Goal: Use online tool/utility: Utilize a website feature to perform a specific function

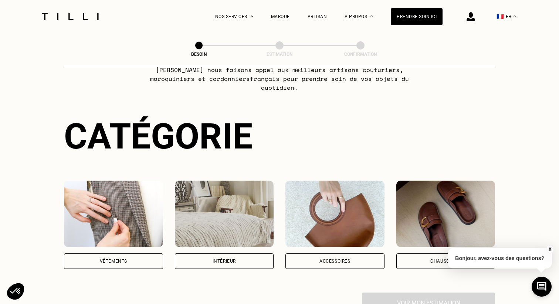
scroll to position [89, 0]
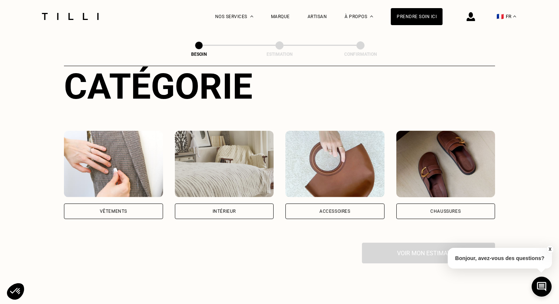
click at [230, 206] on div "Intérieur" at bounding box center [224, 212] width 99 height 16
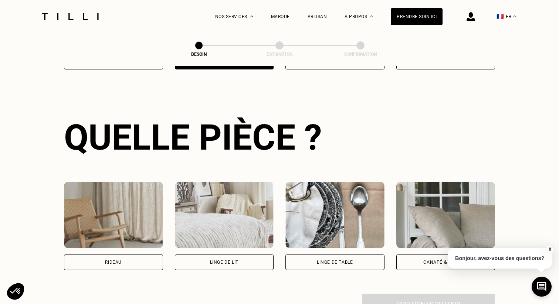
scroll to position [241, 0]
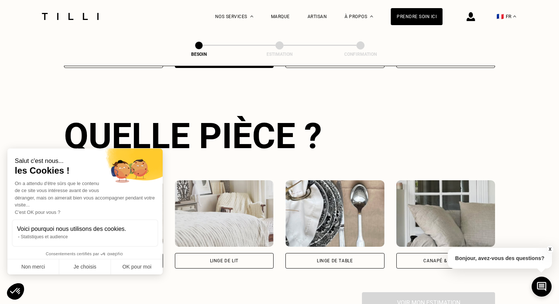
click at [134, 250] on span "Consentements certifiés par" at bounding box center [84, 255] width 155 height 10
click at [138, 272] on button "OK pour moi" at bounding box center [137, 268] width 52 height 16
checkbox input "true"
click at [132, 253] on div "Rideau" at bounding box center [113, 261] width 99 height 16
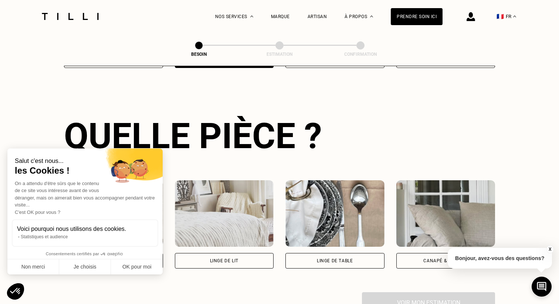
select select "FR"
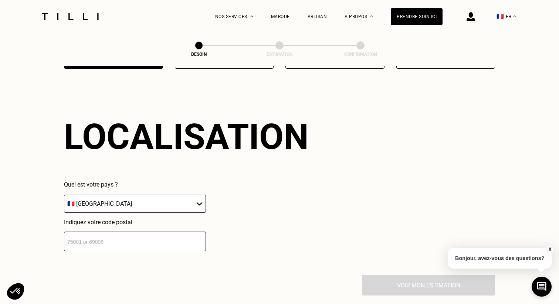
scroll to position [441, 0]
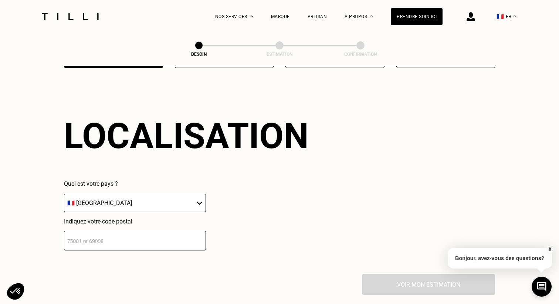
click at [124, 232] on input "number" at bounding box center [135, 241] width 142 height 20
type input "75020"
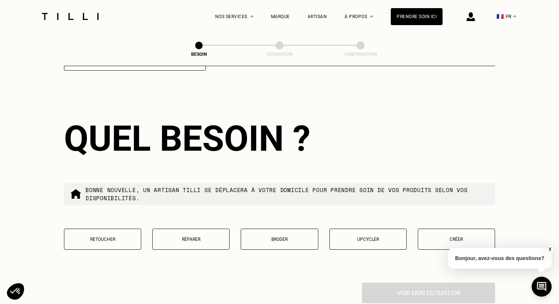
scroll to position [624, 0]
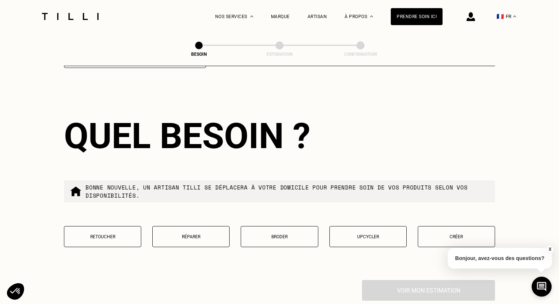
click at [126, 234] on p "Retoucher" at bounding box center [102, 236] width 69 height 5
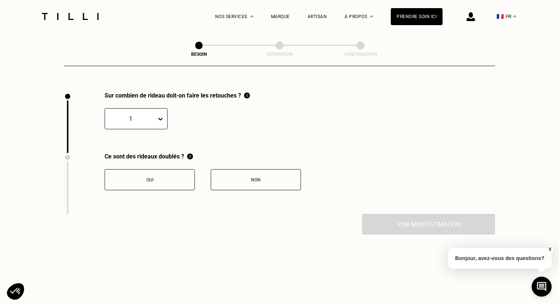
scroll to position [813, 0]
click at [137, 112] on div "1" at bounding box center [130, 117] width 51 height 11
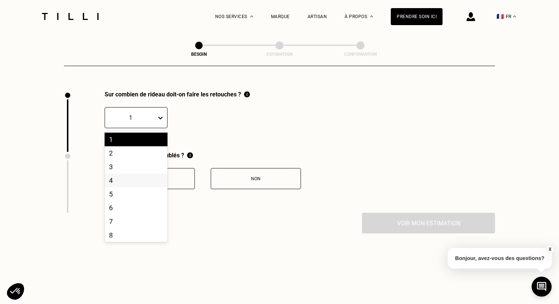
click at [133, 174] on div "4" at bounding box center [136, 181] width 63 height 14
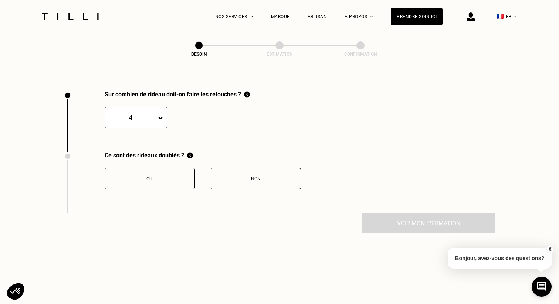
click at [254, 176] on div "Non" at bounding box center [256, 178] width 82 height 5
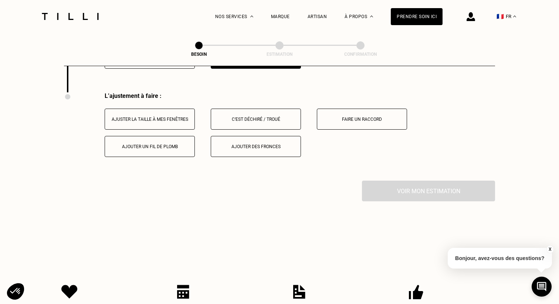
scroll to position [935, 0]
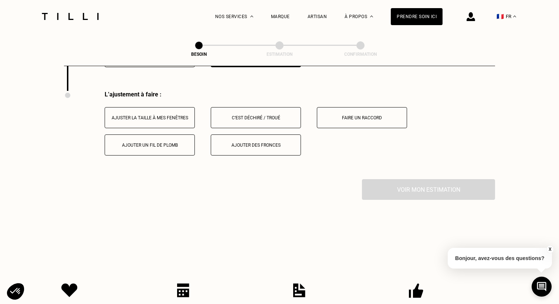
click at [180, 113] on button "Ajuster la taille à mes fenêtres" at bounding box center [150, 117] width 90 height 21
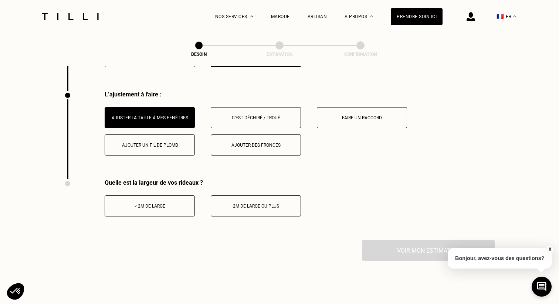
click at [183, 204] on div "< 2m de large" at bounding box center [150, 206] width 82 height 5
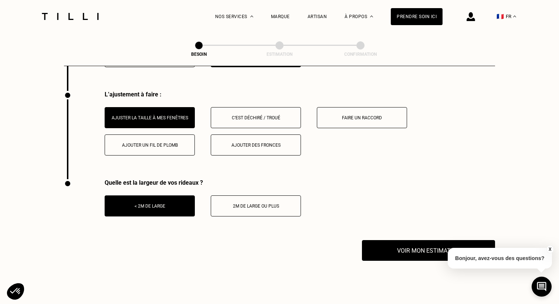
click at [281, 204] on div "2m de large ou plus" at bounding box center [256, 206] width 82 height 5
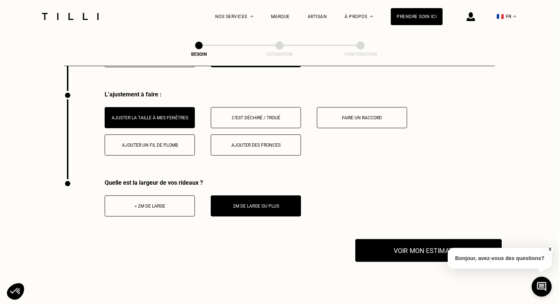
click at [424, 239] on button "Voir mon estimation" at bounding box center [428, 250] width 146 height 23
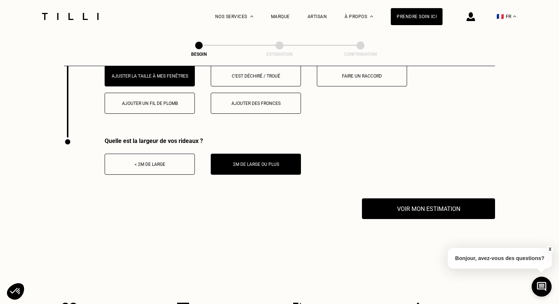
scroll to position [929, 0]
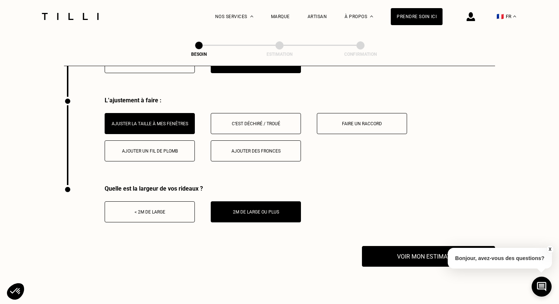
click at [348, 121] on div "Faire un raccord" at bounding box center [362, 123] width 82 height 5
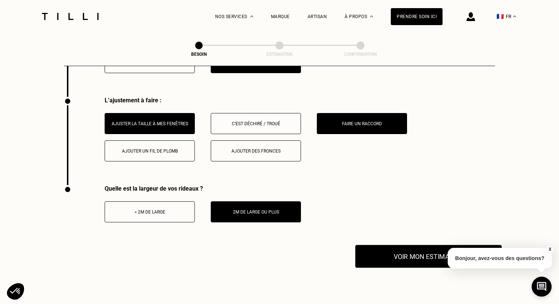
click at [391, 249] on button "Voir mon estimation" at bounding box center [428, 256] width 146 height 23
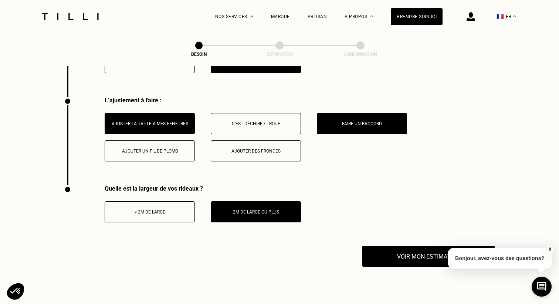
click at [157, 121] on div "Ajuster la taille à mes fenêtres" at bounding box center [150, 123] width 82 height 5
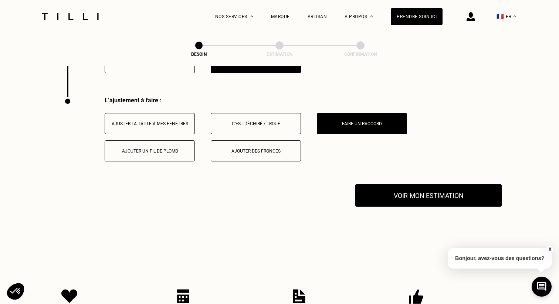
click at [404, 196] on button "Voir mon estimation" at bounding box center [428, 195] width 146 height 23
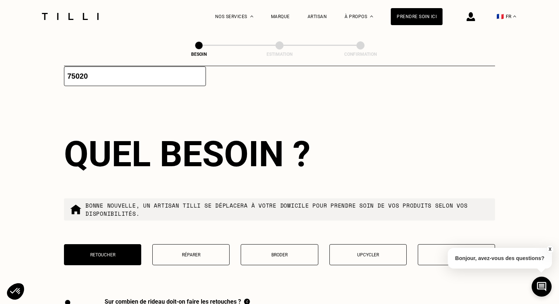
scroll to position [593, 0]
